Goal: Task Accomplishment & Management: Manage account settings

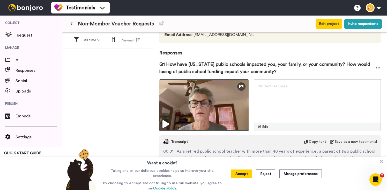
scroll to position [51, 0]
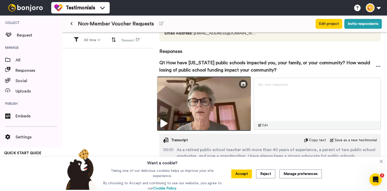
click at [161, 121] on icon at bounding box center [163, 123] width 7 height 8
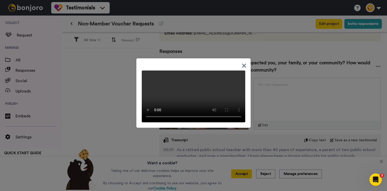
click at [246, 62] on icon at bounding box center [244, 65] width 5 height 6
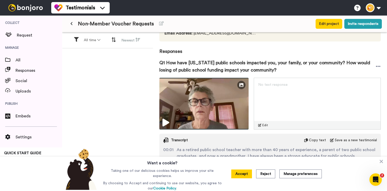
scroll to position [107, 0]
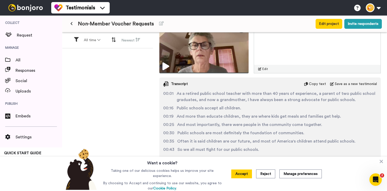
click at [73, 19] on button at bounding box center [71, 23] width 9 height 9
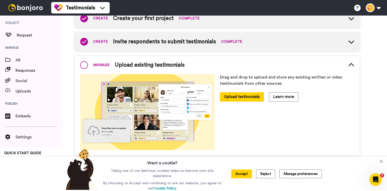
scroll to position [71, 0]
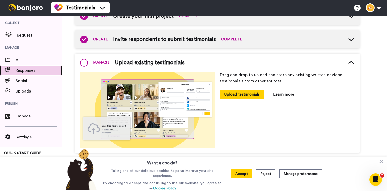
click at [29, 69] on span "Responses" at bounding box center [39, 70] width 47 height 6
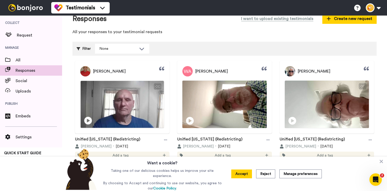
scroll to position [18, 0]
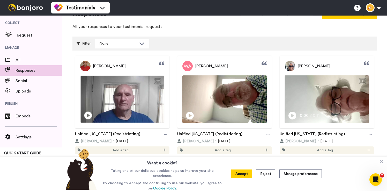
click at [88, 116] on icon "Play/Pause" at bounding box center [88, 115] width 8 height 10
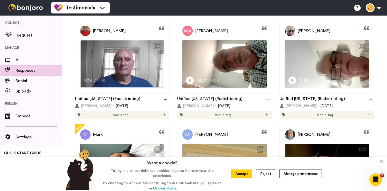
scroll to position [40, 0]
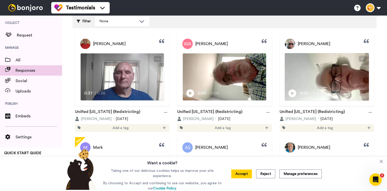
click at [190, 95] on icon at bounding box center [191, 93] width 8 height 8
click at [293, 95] on icon at bounding box center [293, 93] width 8 height 8
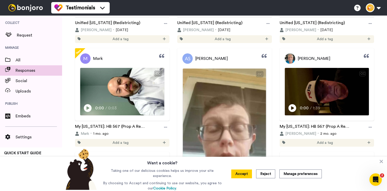
scroll to position [176, 0]
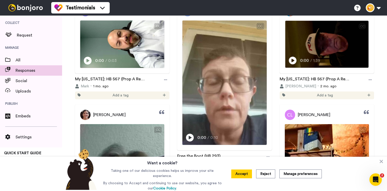
click at [294, 60] on icon at bounding box center [293, 60] width 8 height 8
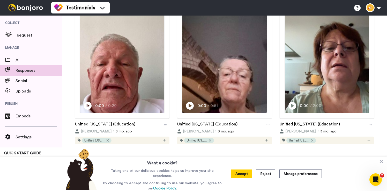
scroll to position [553, 0]
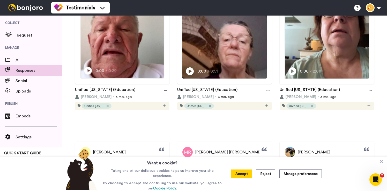
click at [90, 75] on icon at bounding box center [88, 71] width 8 height 8
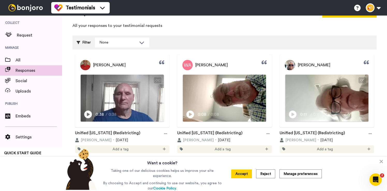
scroll to position [0, 0]
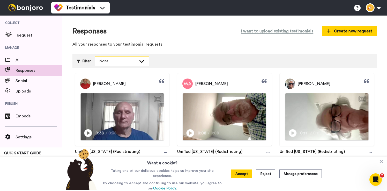
click at [145, 61] on div "None" at bounding box center [122, 60] width 54 height 9
click at [145, 61] on icon at bounding box center [142, 60] width 6 height 5
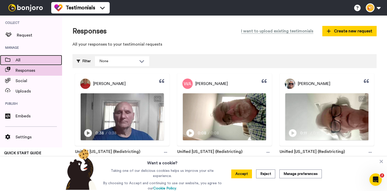
click at [18, 58] on span "All" at bounding box center [39, 60] width 47 height 6
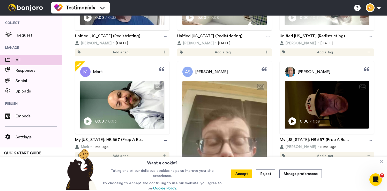
scroll to position [133, 0]
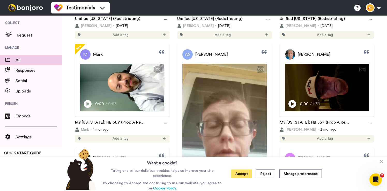
click at [238, 173] on button "Accept" at bounding box center [241, 173] width 21 height 9
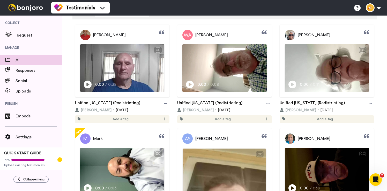
scroll to position [0, 0]
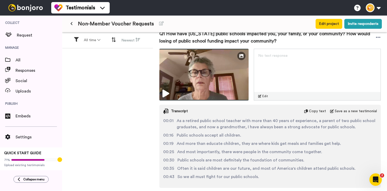
scroll to position [107, 0]
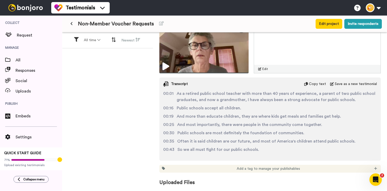
click at [71, 26] on button at bounding box center [71, 23] width 9 height 9
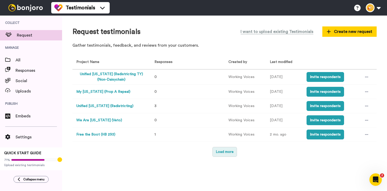
click at [222, 149] on button "Load more" at bounding box center [224, 152] width 25 height 10
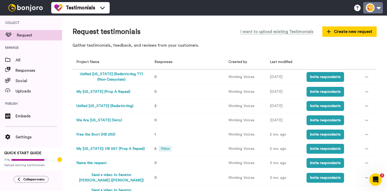
click at [380, 7] on button at bounding box center [373, 7] width 20 height 11
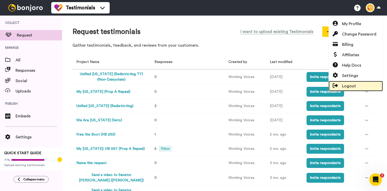
click at [344, 87] on span "Logout" at bounding box center [349, 86] width 14 height 6
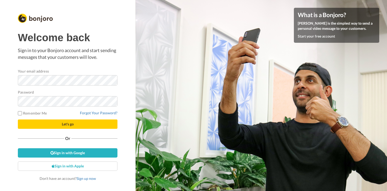
click at [120, 50] on div "Welcome back Sign in to your Bonjoro account and start sending messages that yo…" at bounding box center [68, 95] width 136 height 191
